Goal: Information Seeking & Learning: Learn about a topic

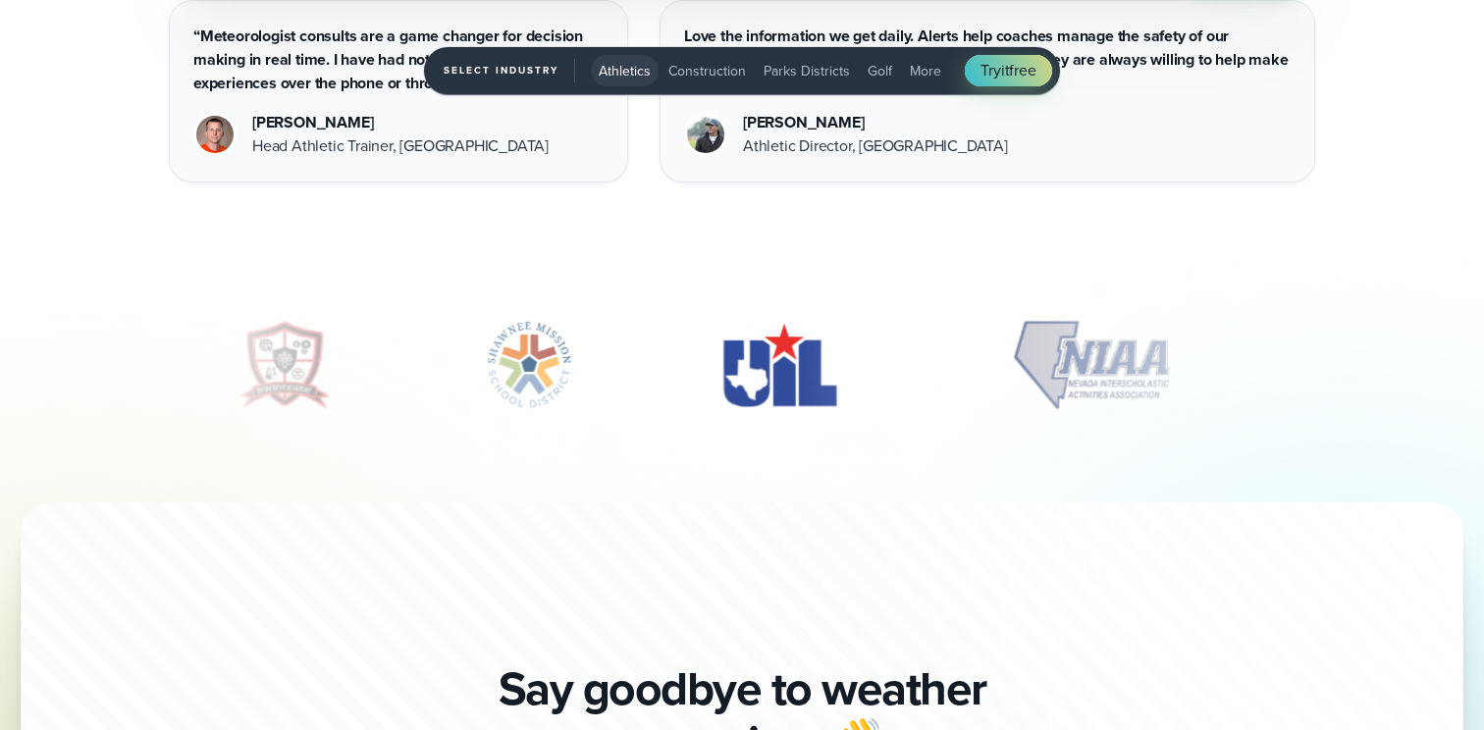
scroll to position [6693, 0]
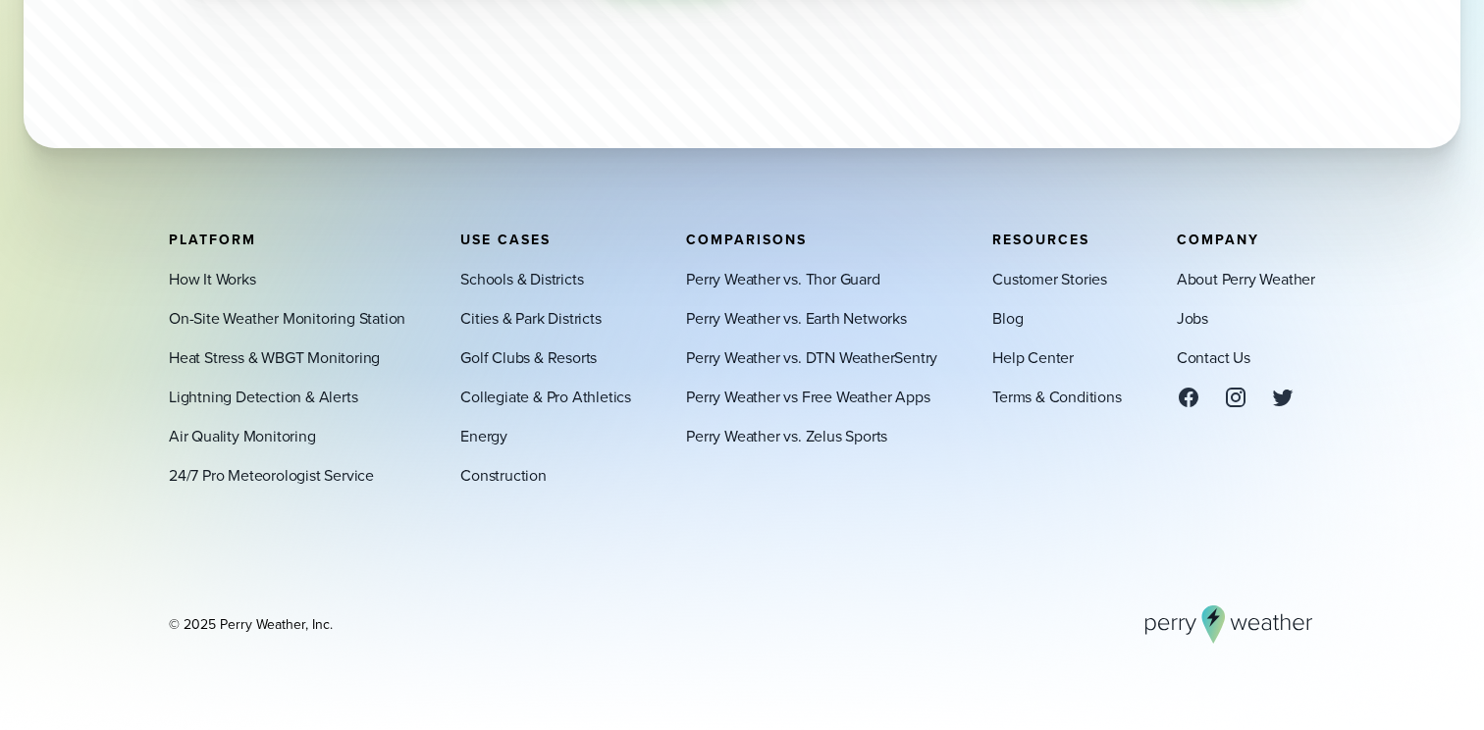
click at [789, 629] on div "© 2025 Perry Weather, Inc." at bounding box center [742, 623] width 1146 height 39
